Goal: Task Accomplishment & Management: Manage account settings

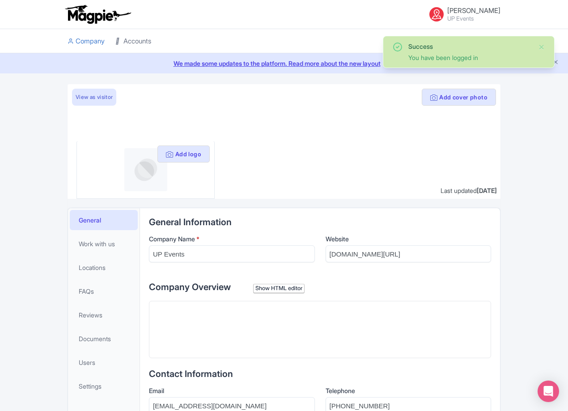
click at [138, 45] on link "Accounts" at bounding box center [133, 41] width 36 height 25
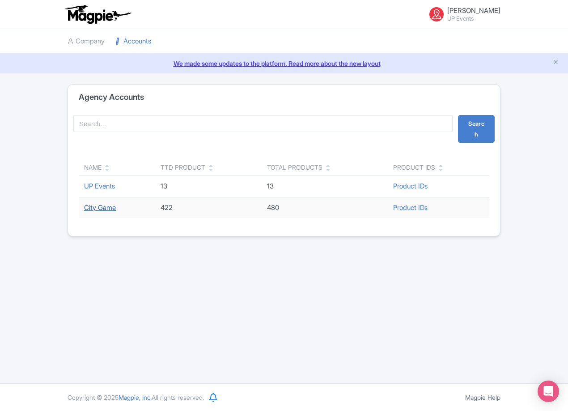
click at [104, 209] on link "City Game" at bounding box center [100, 207] width 32 height 8
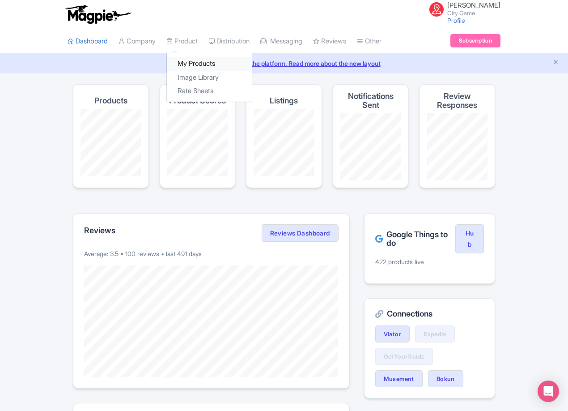
click at [183, 59] on link "My Products" at bounding box center [209, 64] width 85 height 14
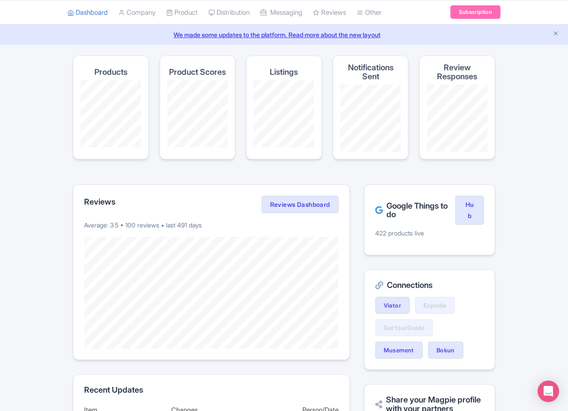
scroll to position [45, 0]
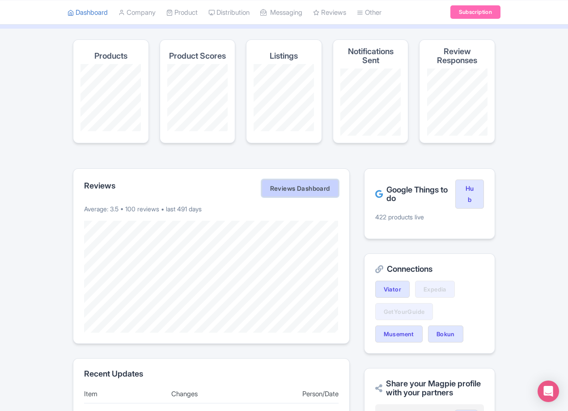
click at [316, 189] on link "Reviews Dashboard" at bounding box center [300, 188] width 77 height 18
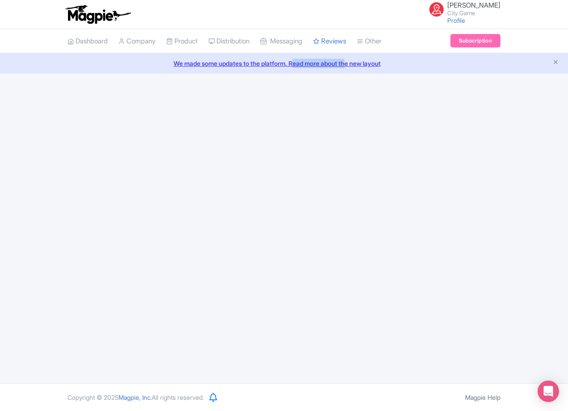
drag, startPoint x: 288, startPoint y: 151, endPoint x: 354, endPoint y: 260, distance: 127.2
click at [354, 260] on div "Enzo van Leeuwen City Game Profile Users Settings Sign out Dashboard Company Pr…" at bounding box center [284, 191] width 568 height 383
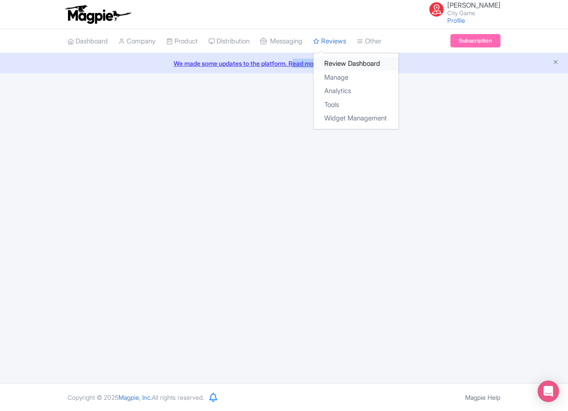
click at [347, 64] on link "Review Dashboard" at bounding box center [356, 64] width 85 height 14
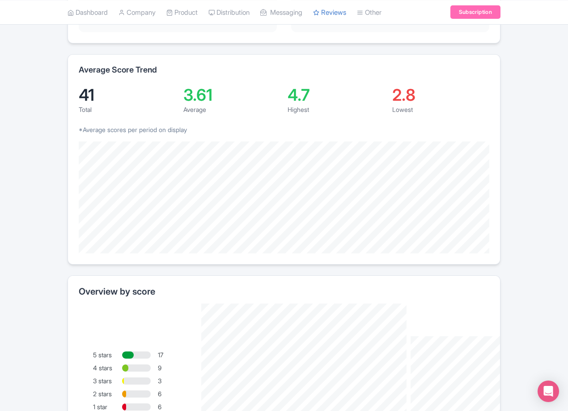
scroll to position [179, 0]
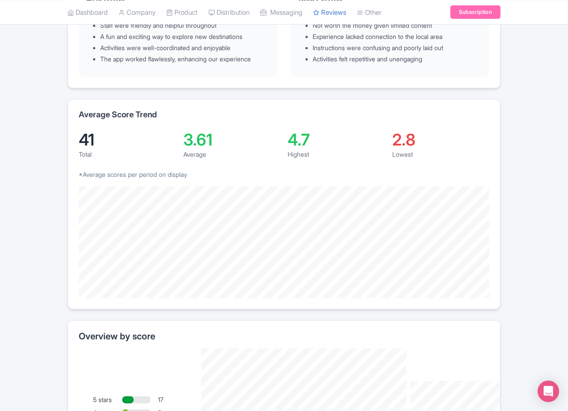
click at [497, 293] on div "Average Score Trend 41 Total 3.61 Average 4.7 Highest 2.8 Lowest *Average score…" at bounding box center [284, 204] width 433 height 210
click at [466, 293] on div "Average Score Trend 41 Total 3.61 Average 4.7 Highest 2.8 Lowest *Average score…" at bounding box center [284, 204] width 433 height 210
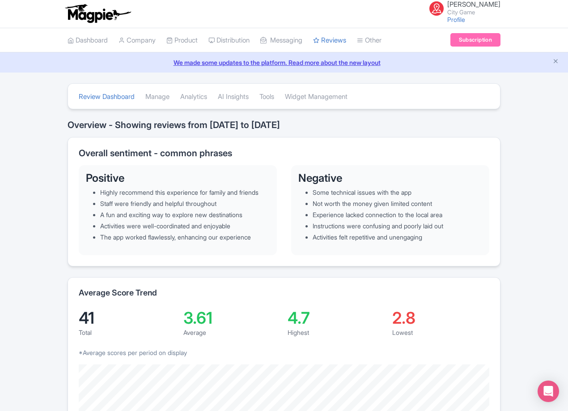
scroll to position [0, 0]
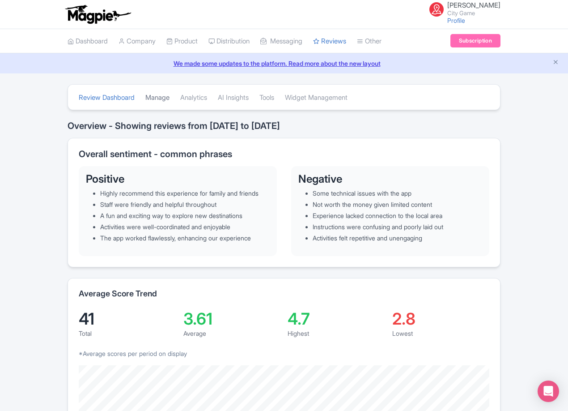
click at [155, 97] on link "Manage" at bounding box center [157, 97] width 24 height 25
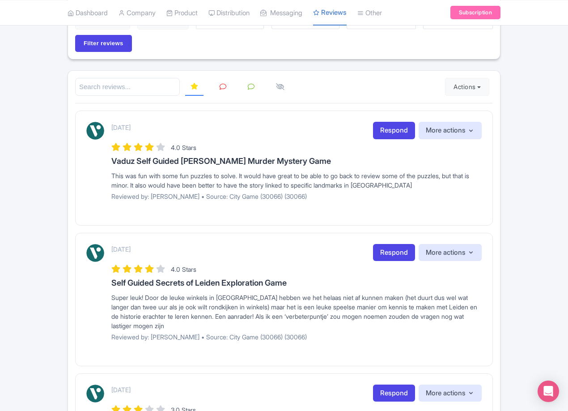
drag, startPoint x: 47, startPoint y: 204, endPoint x: 78, endPoint y: 104, distance: 105.4
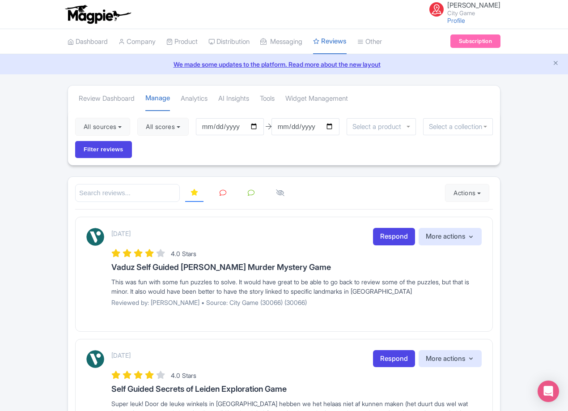
drag, startPoint x: 64, startPoint y: 83, endPoint x: 52, endPoint y: 25, distance: 59.0
click at [179, 63] on link "My Products" at bounding box center [209, 64] width 85 height 14
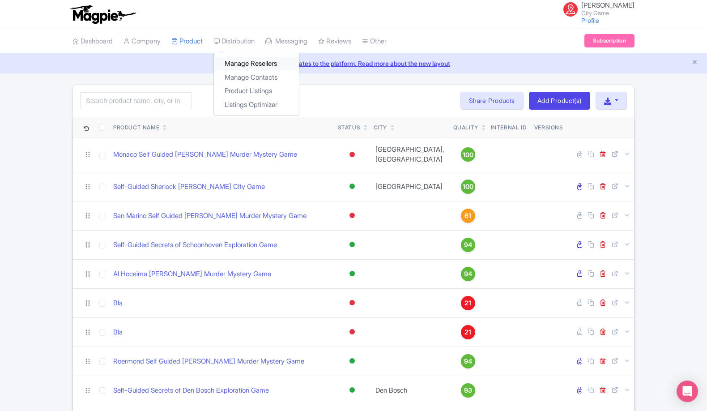
click at [261, 59] on link "Manage Resellers" at bounding box center [256, 64] width 85 height 14
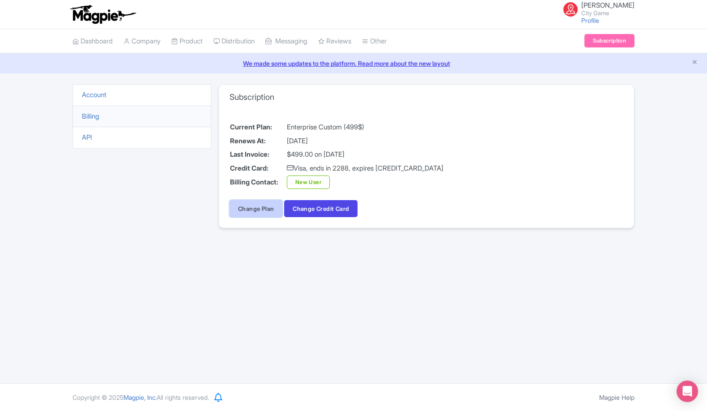
click at [260, 210] on link "Change Plan" at bounding box center [255, 208] width 53 height 17
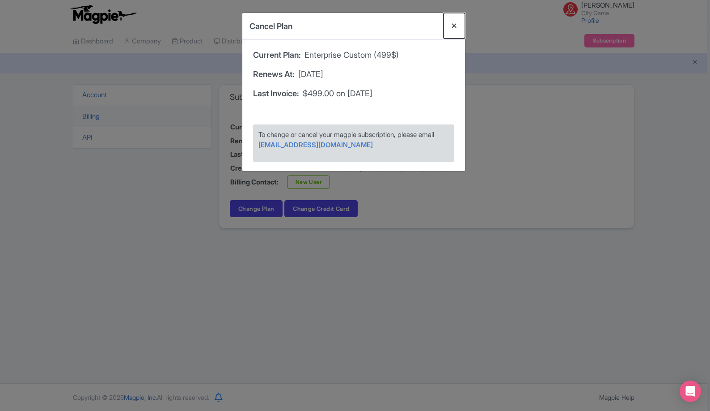
click at [450, 26] on button "Close" at bounding box center [454, 25] width 21 height 25
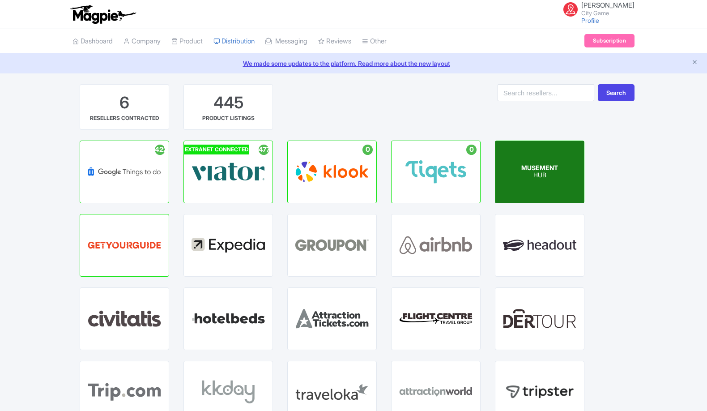
click at [530, 175] on p "HUB" at bounding box center [539, 176] width 37 height 8
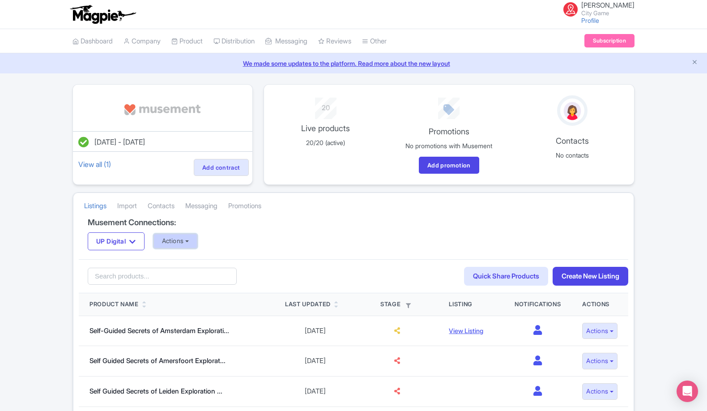
click at [176, 238] on button "Actions" at bounding box center [175, 240] width 44 height 15
click at [263, 235] on div "UP Digital UP Digital Actions Update Connection + Add New Connection Import all…" at bounding box center [353, 241] width 531 height 18
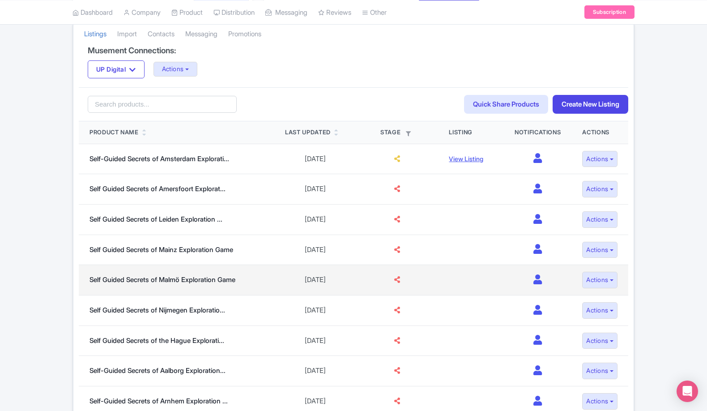
scroll to position [179, 0]
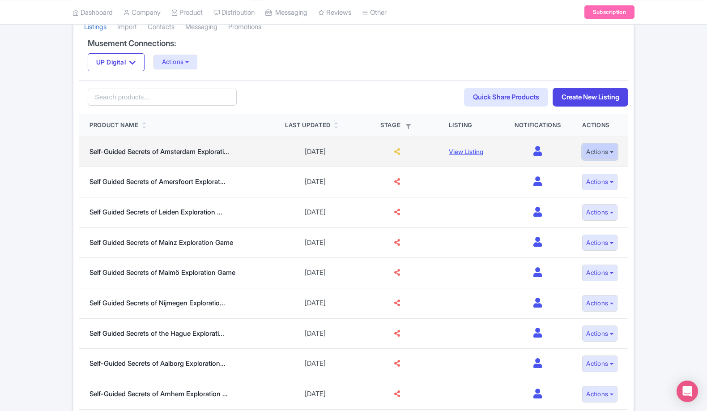
click at [608, 150] on button "Actions" at bounding box center [599, 152] width 35 height 17
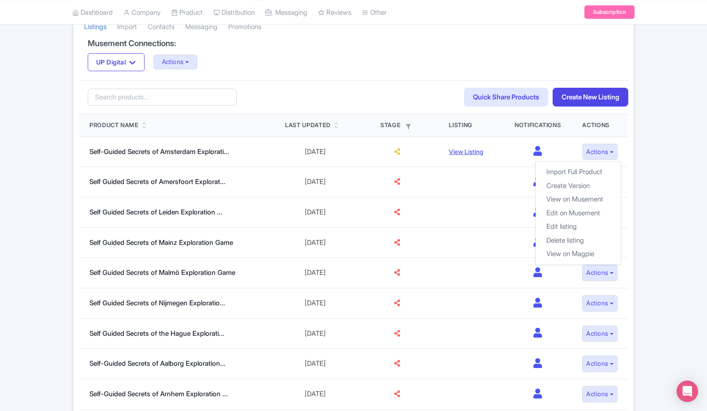
click at [650, 157] on div "Jan 31, 2025 - Jan 31, 2026 View all (1) Add contract 20 Live products 20/20 (a…" at bounding box center [353, 342] width 707 height 874
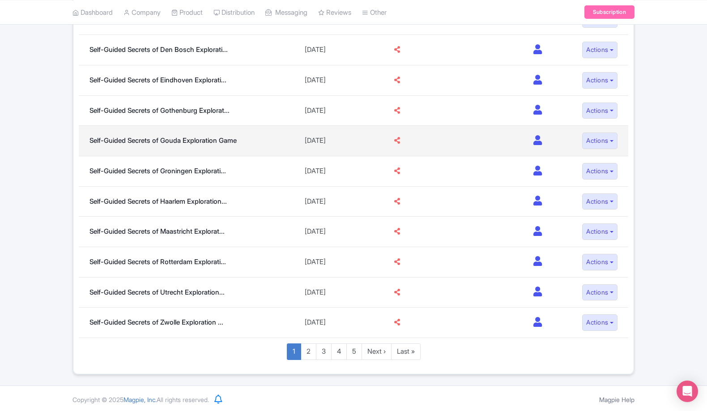
scroll to position [585, 0]
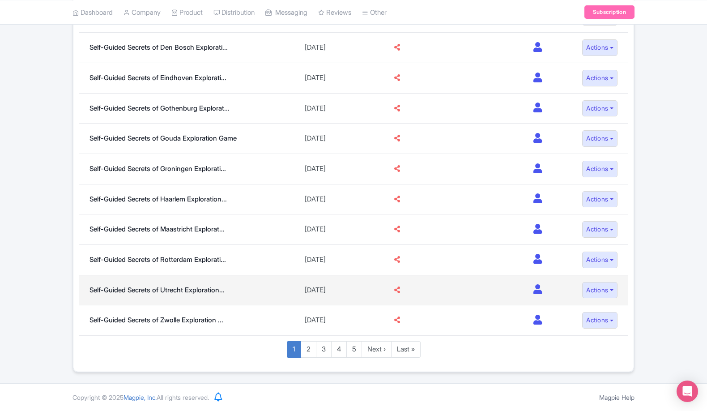
drag, startPoint x: 438, startPoint y: 226, endPoint x: 384, endPoint y: 288, distance: 82.7
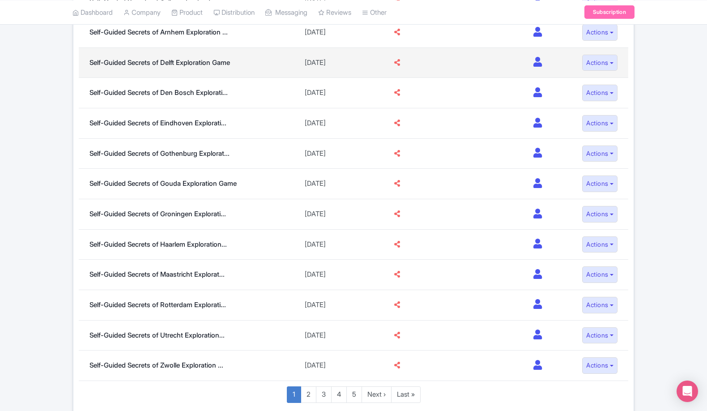
scroll to position [0, 0]
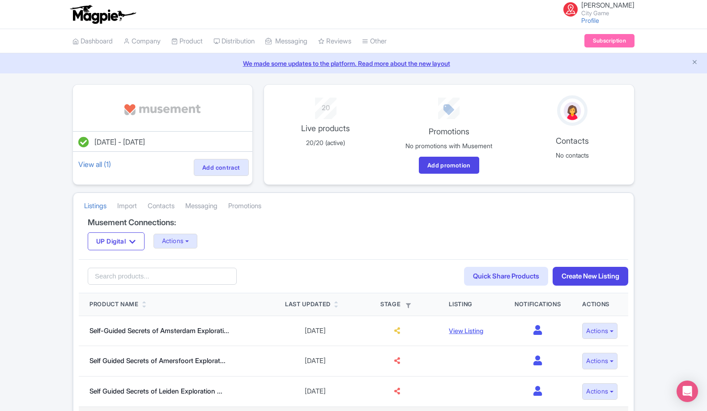
drag, startPoint x: 419, startPoint y: 293, endPoint x: 437, endPoint y: 165, distance: 128.2
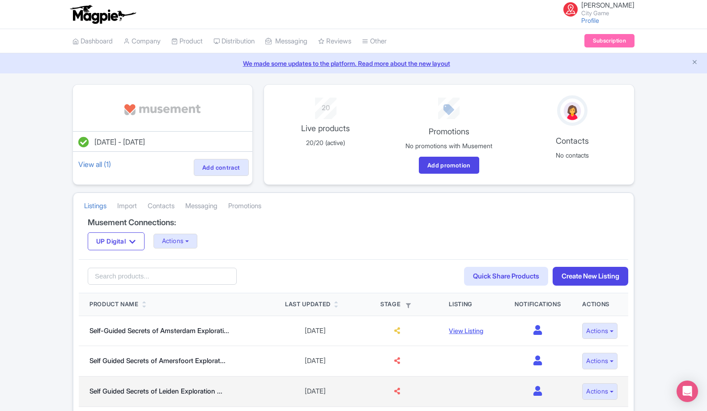
scroll to position [89, 0]
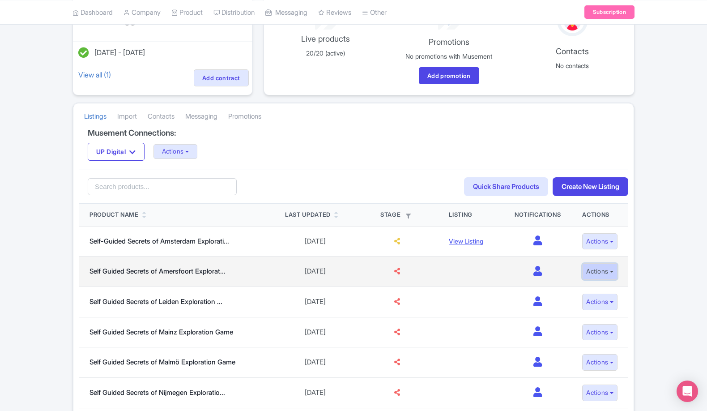
click at [591, 268] on button "Actions" at bounding box center [599, 271] width 35 height 17
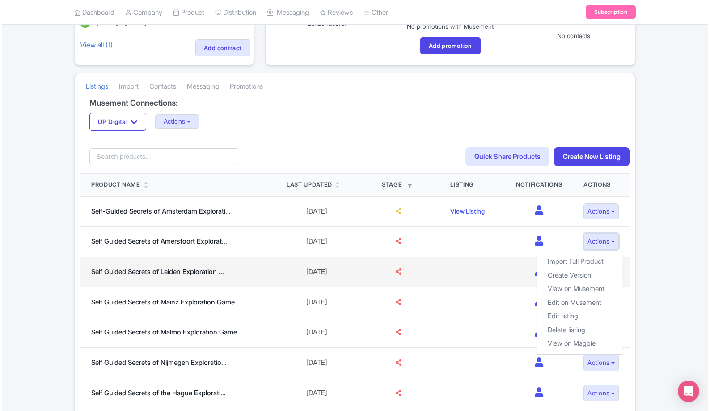
scroll to position [134, 0]
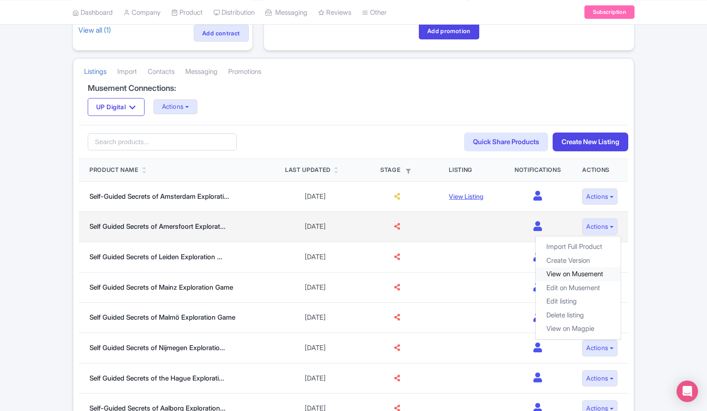
click at [556, 275] on link "View on Musement" at bounding box center [577, 274] width 85 height 14
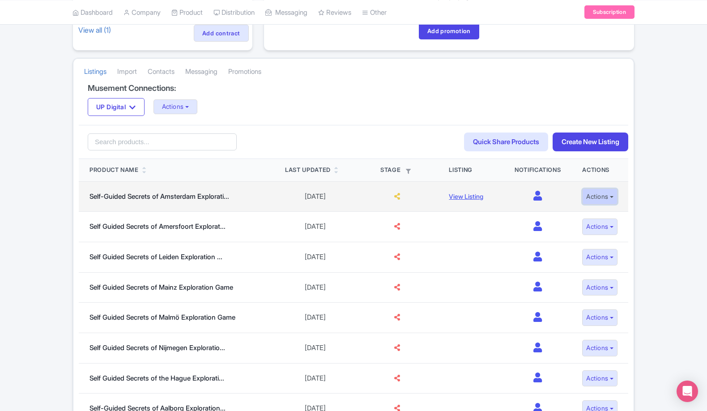
click at [603, 197] on button "Actions" at bounding box center [599, 196] width 35 height 17
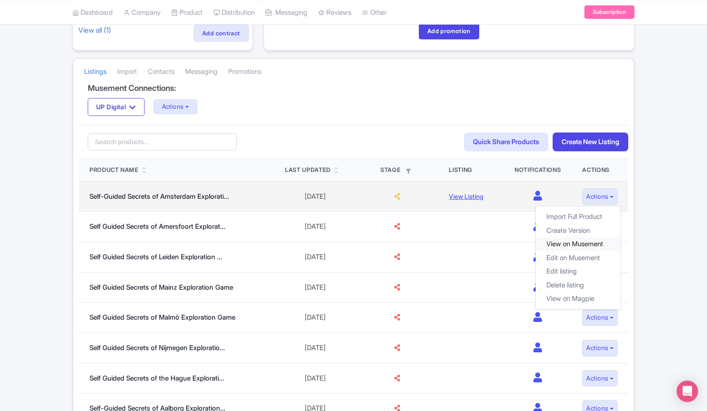
click at [578, 247] on link "View on Musement" at bounding box center [577, 244] width 85 height 14
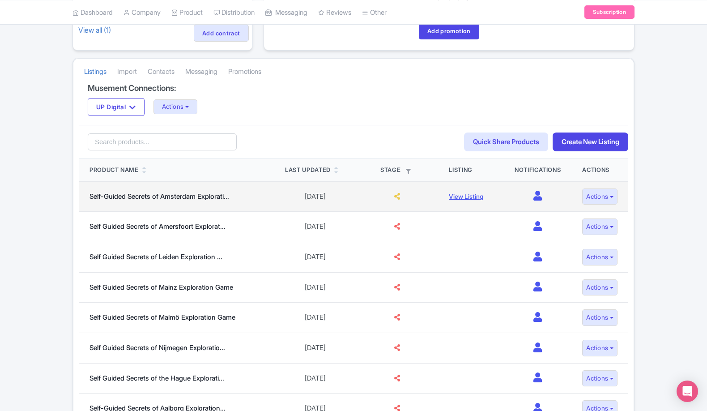
click at [527, 198] on td "0" at bounding box center [538, 196] width 68 height 30
click at [533, 197] on icon at bounding box center [537, 196] width 8 height 10
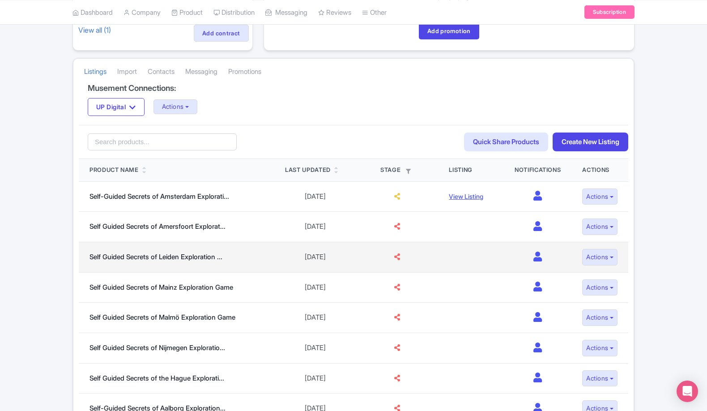
drag, startPoint x: 197, startPoint y: 197, endPoint x: 516, endPoint y: 249, distance: 323.5
click at [516, 249] on td "0" at bounding box center [538, 257] width 68 height 30
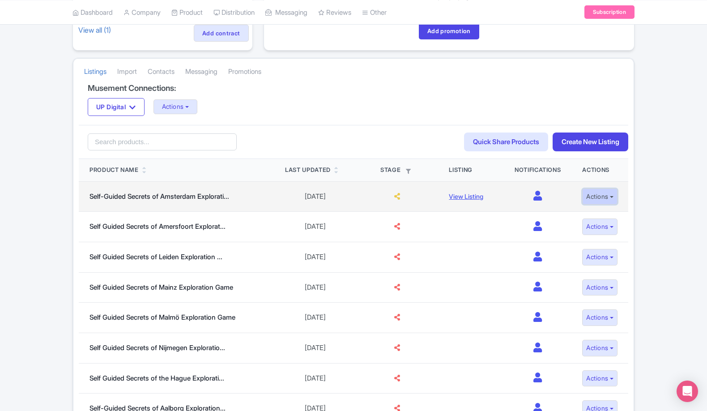
click at [584, 200] on button "Actions" at bounding box center [599, 196] width 35 height 17
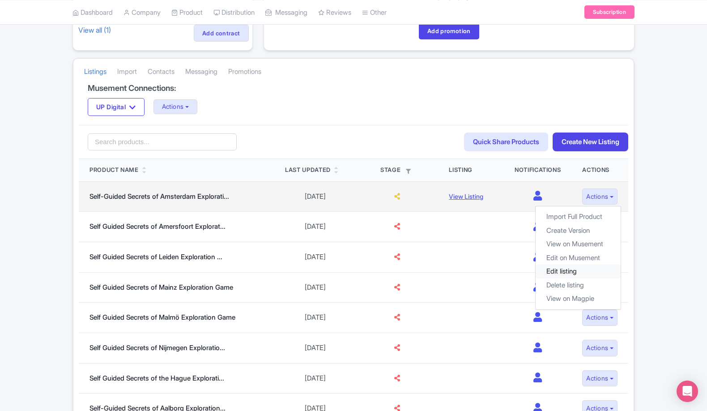
click at [560, 273] on link "Edit listing" at bounding box center [577, 271] width 85 height 14
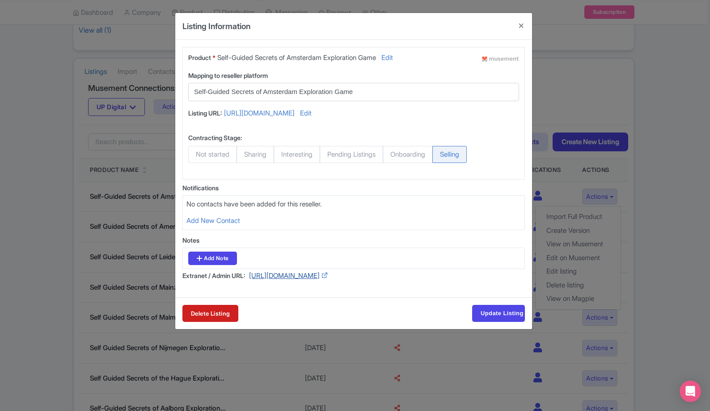
click at [319, 283] on link "https://business.musement.com/frontend/activity/5ec00cc7-67fc-4e89-a3ff-0b64d75…" at bounding box center [284, 277] width 71 height 12
